Goal: Information Seeking & Learning: Learn about a topic

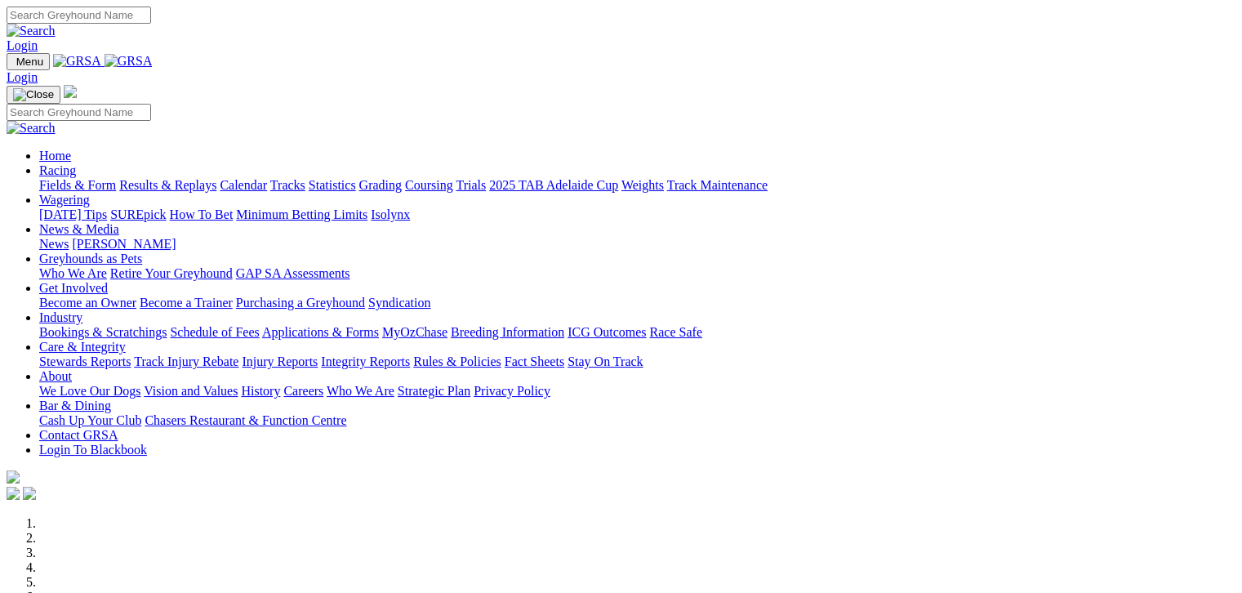
click at [76, 163] on link "Racing" at bounding box center [57, 170] width 37 height 14
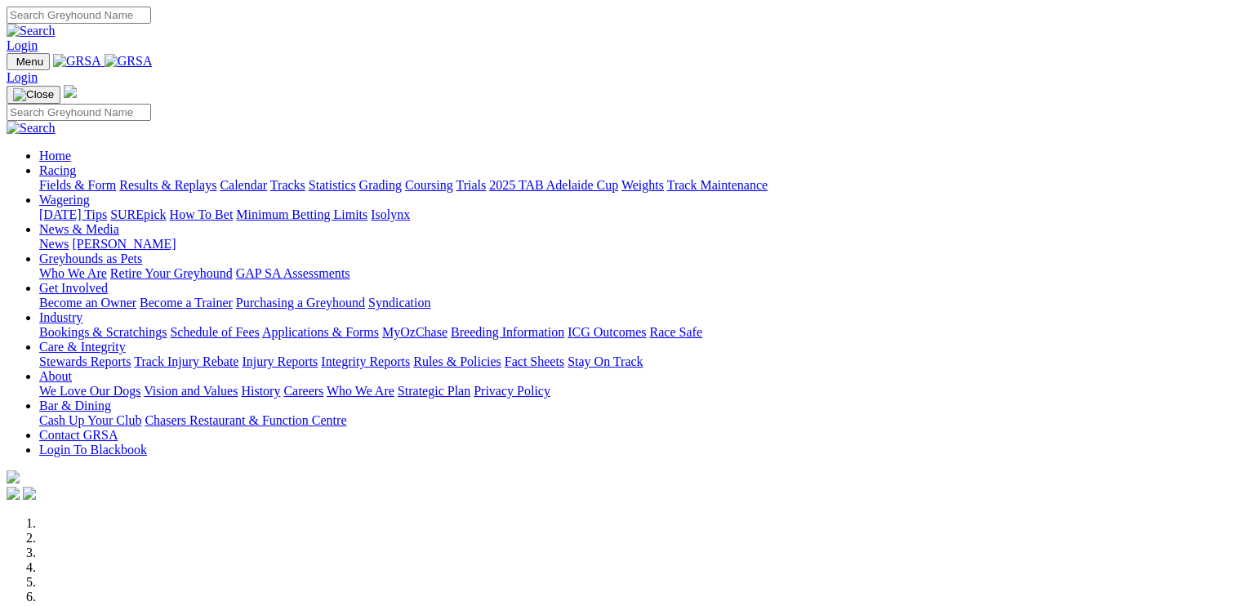
click at [76, 163] on link "Racing" at bounding box center [57, 170] width 37 height 14
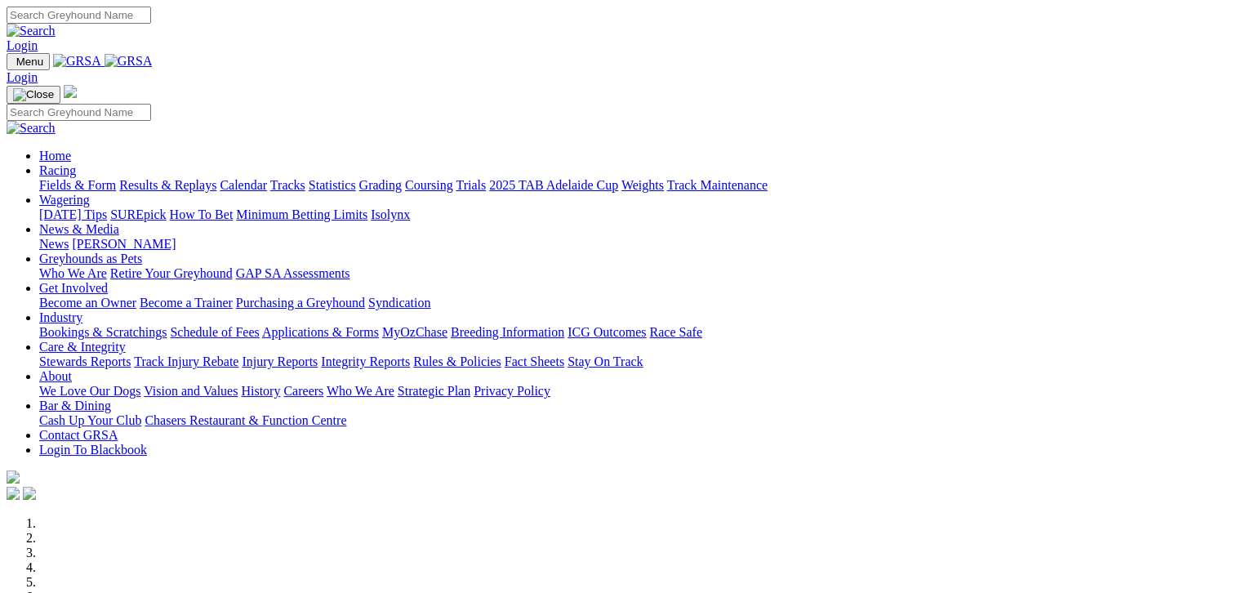
click at [73, 178] on link "Fields & Form" at bounding box center [77, 185] width 77 height 14
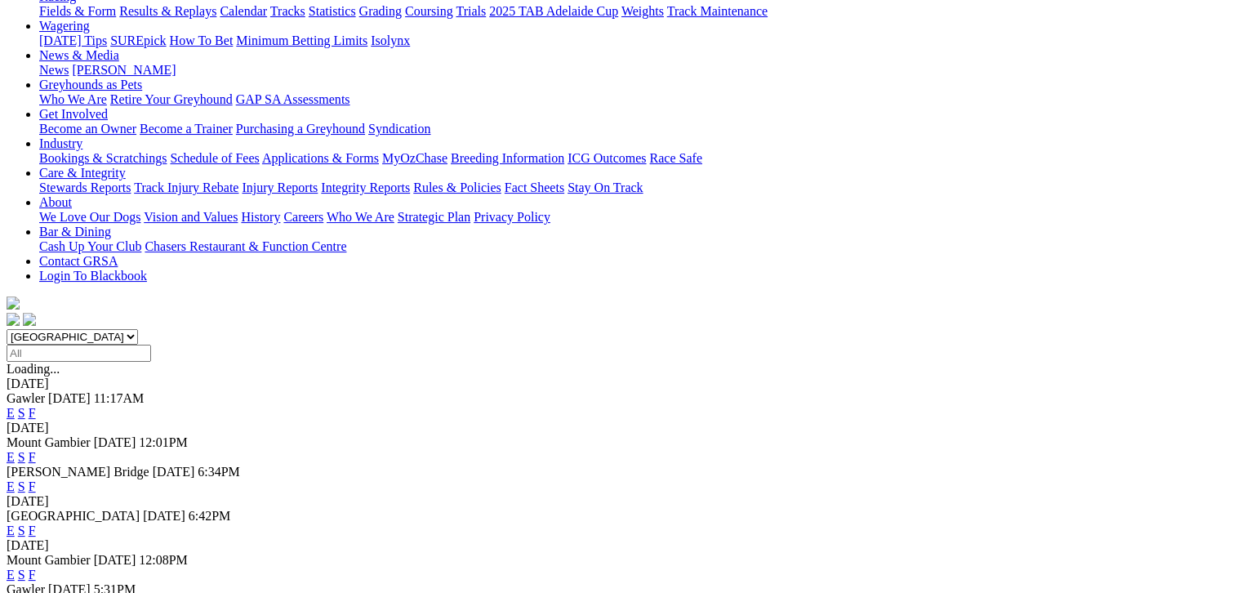
scroll to position [204, 0]
click at [36, 523] on link "F" at bounding box center [32, 530] width 7 height 14
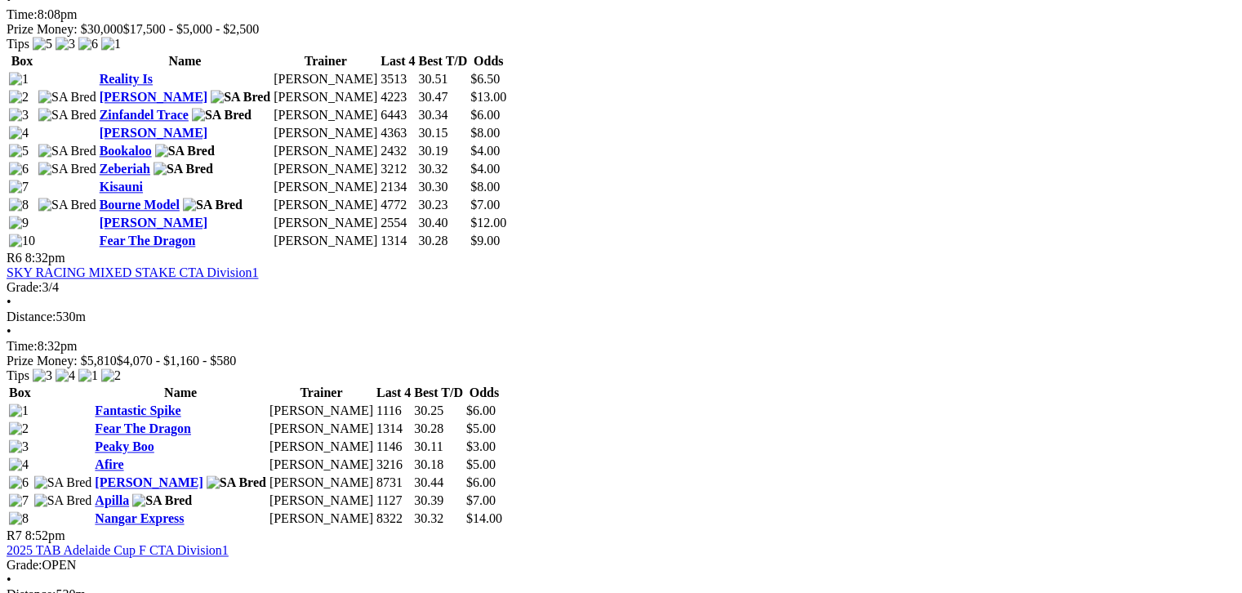
scroll to position [2102, 0]
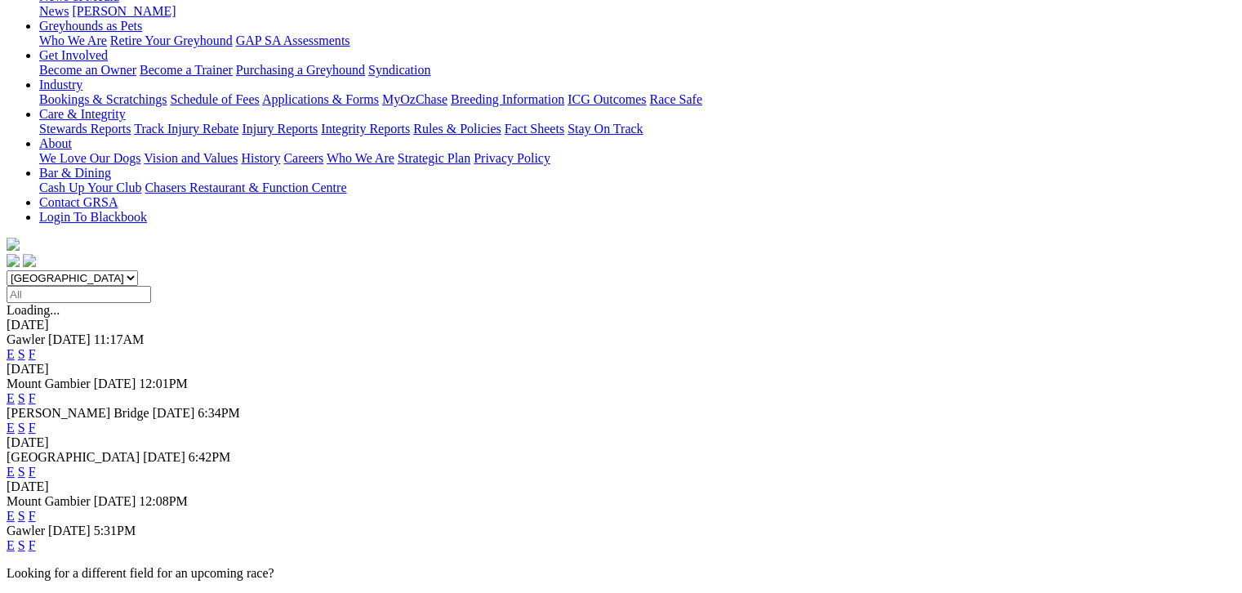
scroll to position [265, 0]
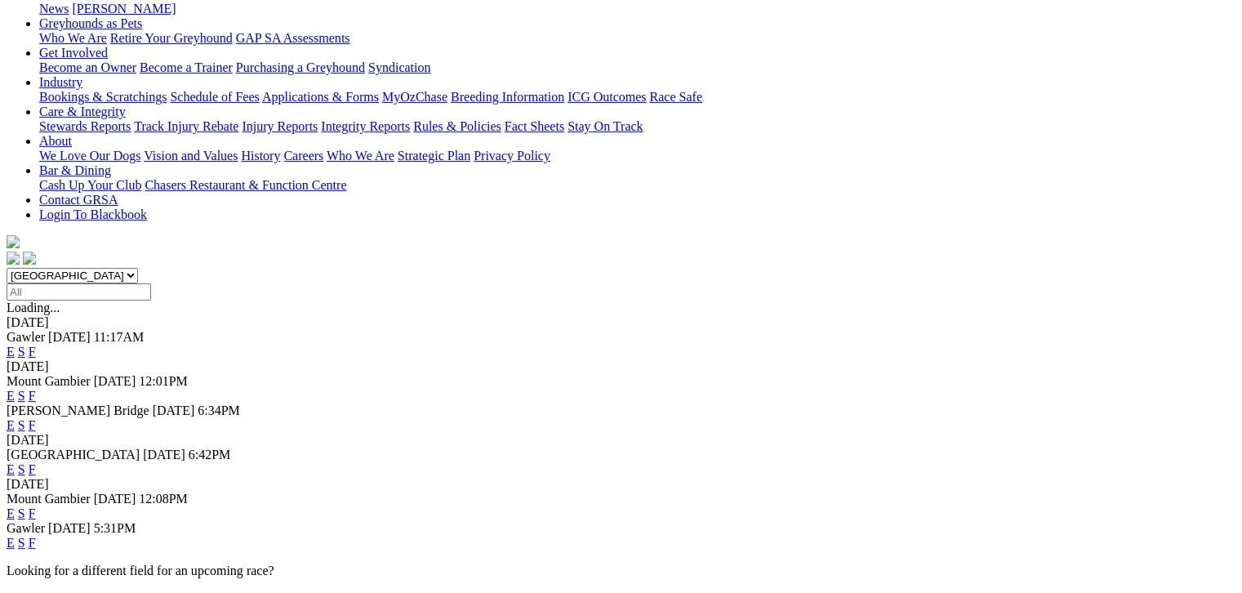
click at [36, 506] on link "F" at bounding box center [32, 513] width 7 height 14
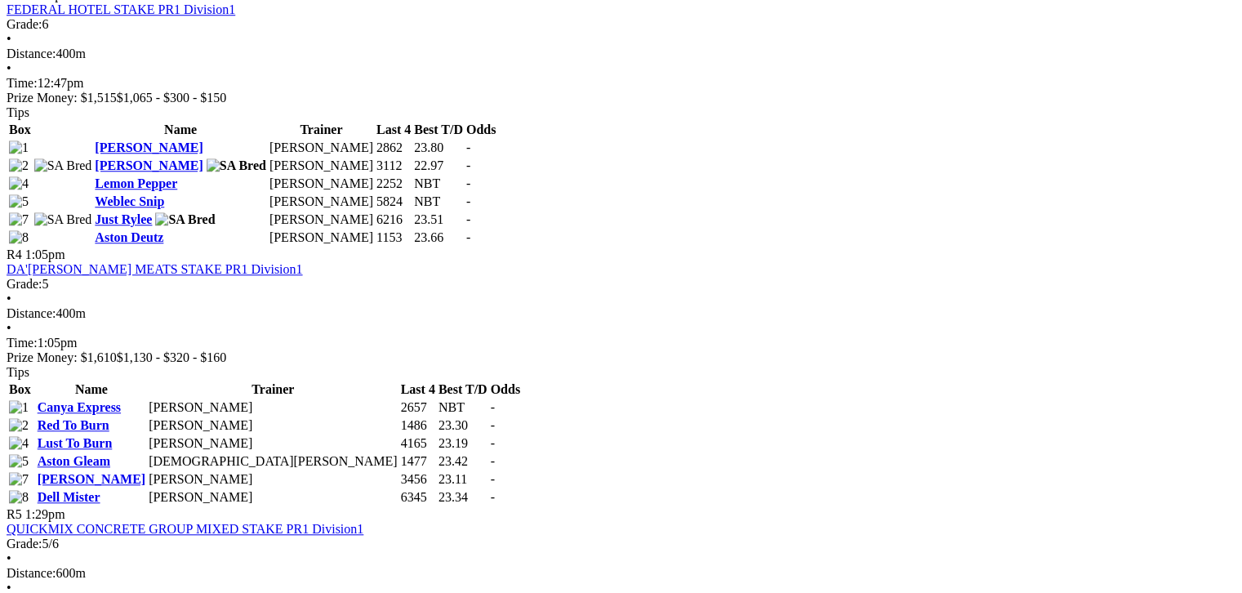
scroll to position [1429, 0]
